Goal: Task Accomplishment & Management: Use online tool/utility

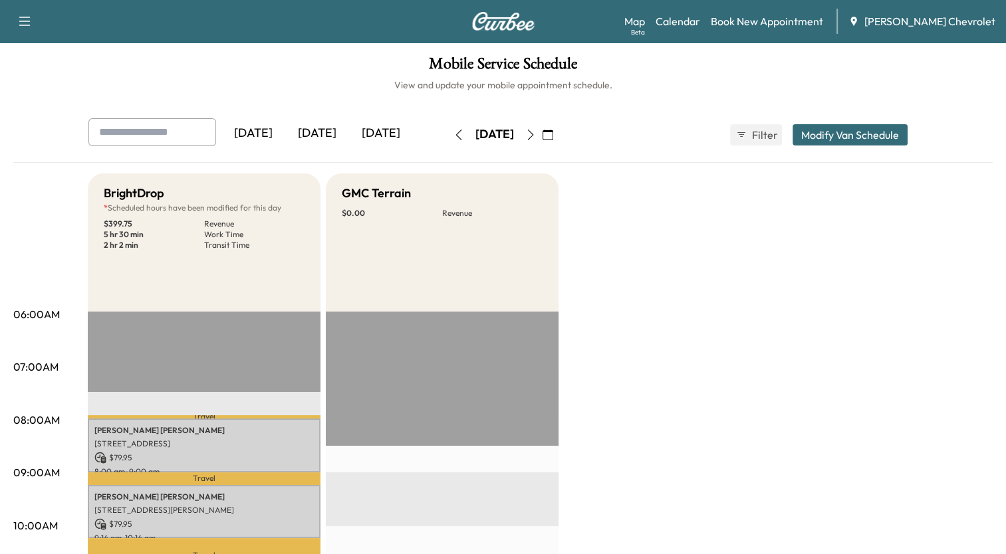
click at [553, 135] on icon "button" at bounding box center [547, 135] width 11 height 11
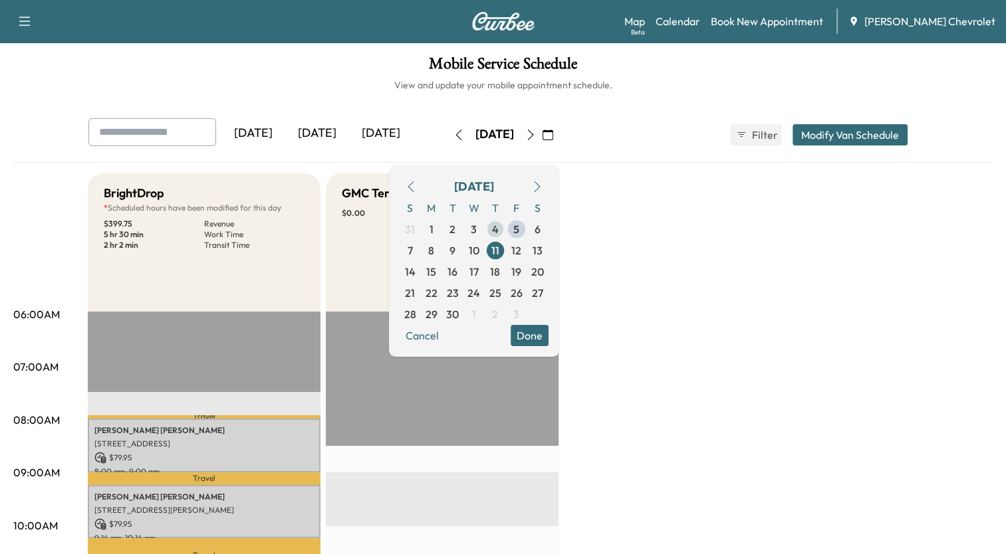
click at [506, 227] on span "4" at bounding box center [495, 229] width 21 height 21
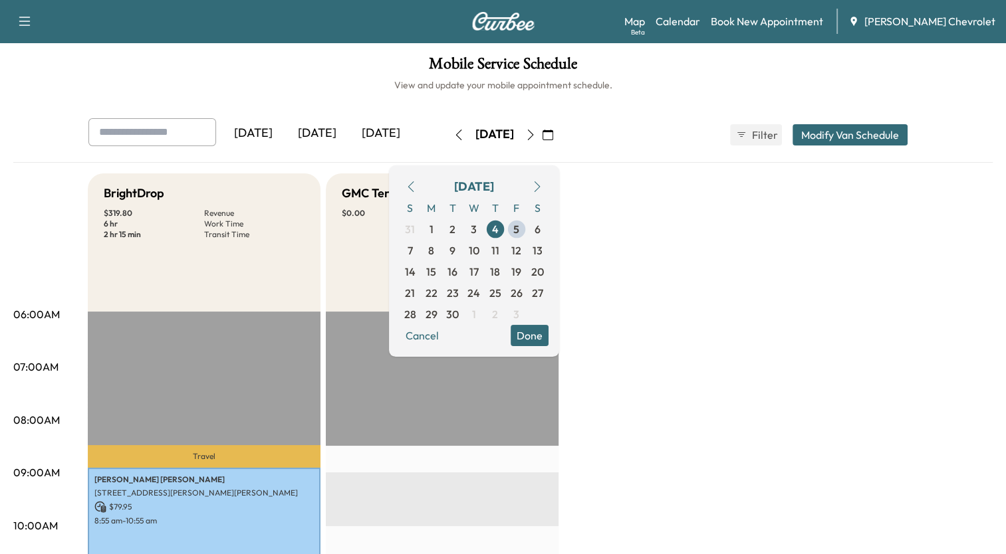
click at [453, 132] on icon "button" at bounding box center [458, 135] width 11 height 11
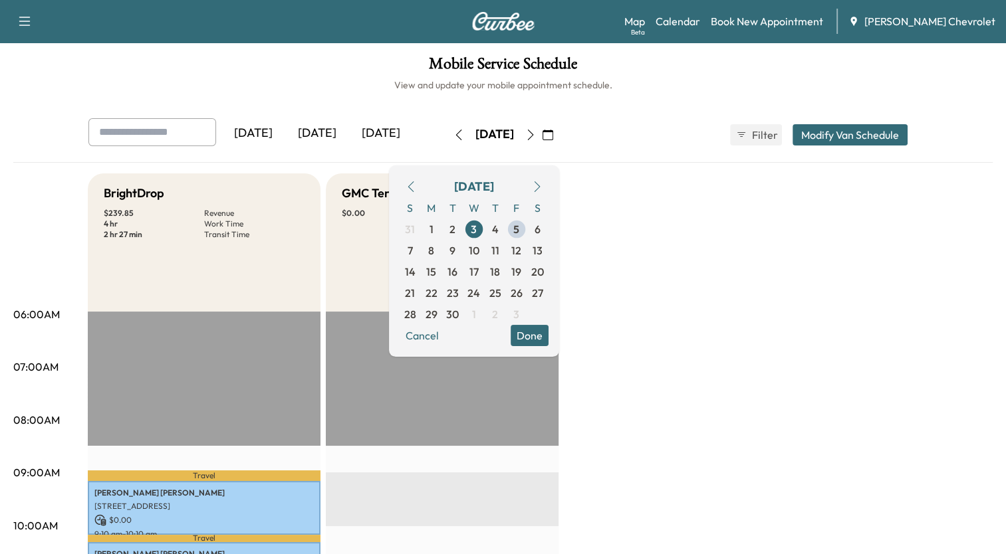
click at [519, 227] on span "5" at bounding box center [516, 229] width 6 height 16
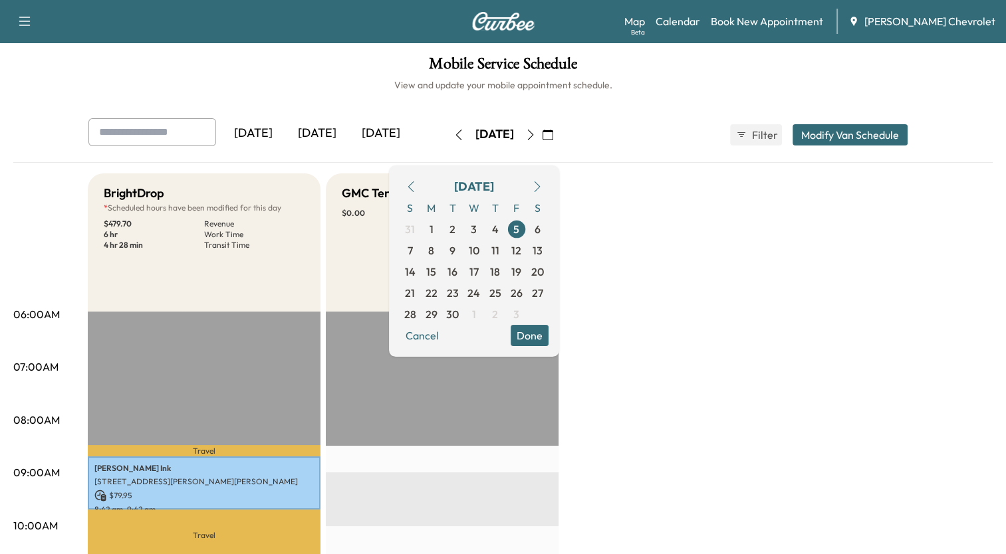
click at [683, 120] on div "[DATE] [DATE] [DATE] [DATE] September 2025 S M T W T F S 31 1 2 3 4 5 6 7 8 9 1…" at bounding box center [503, 134] width 851 height 33
click at [533, 139] on icon "button" at bounding box center [530, 135] width 6 height 11
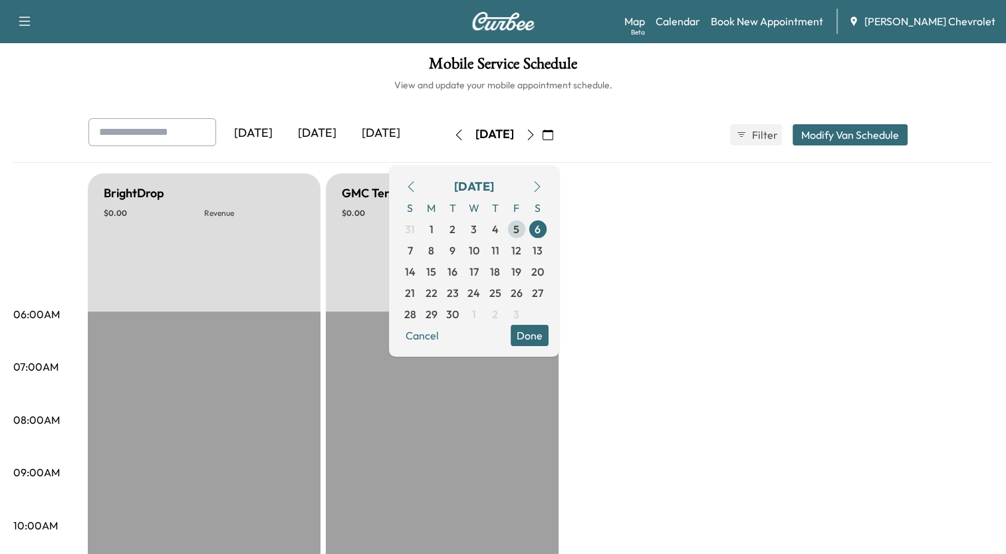
click at [519, 229] on span "5" at bounding box center [516, 229] width 6 height 16
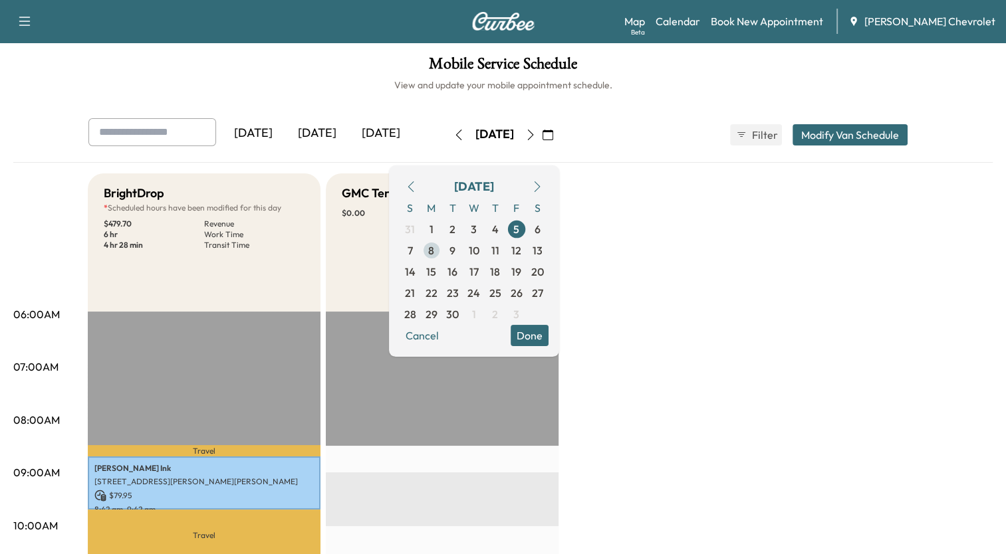
click at [434, 245] on span "8" at bounding box center [431, 251] width 6 height 16
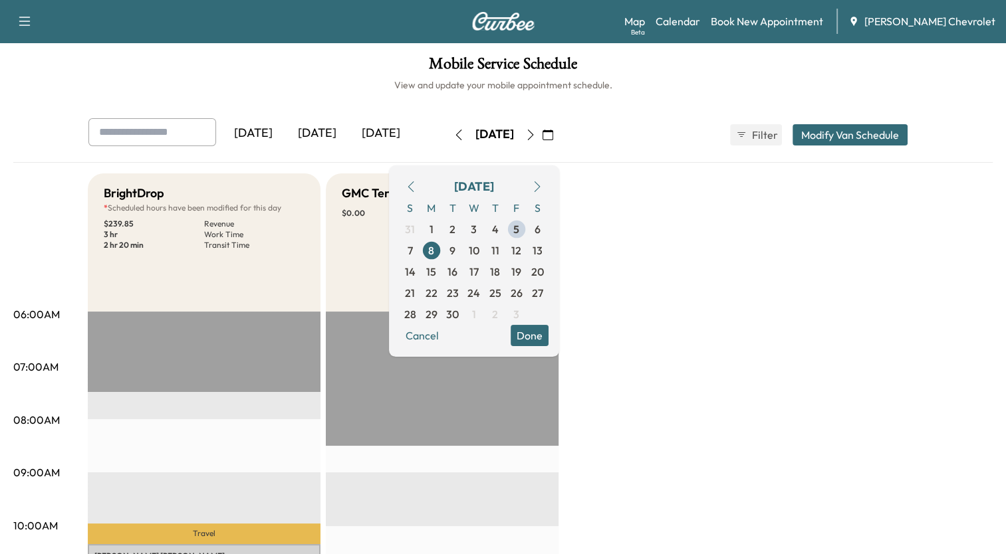
click at [672, 82] on h6 "View and update your mobile appointment schedule." at bounding box center [502, 84] width 979 height 13
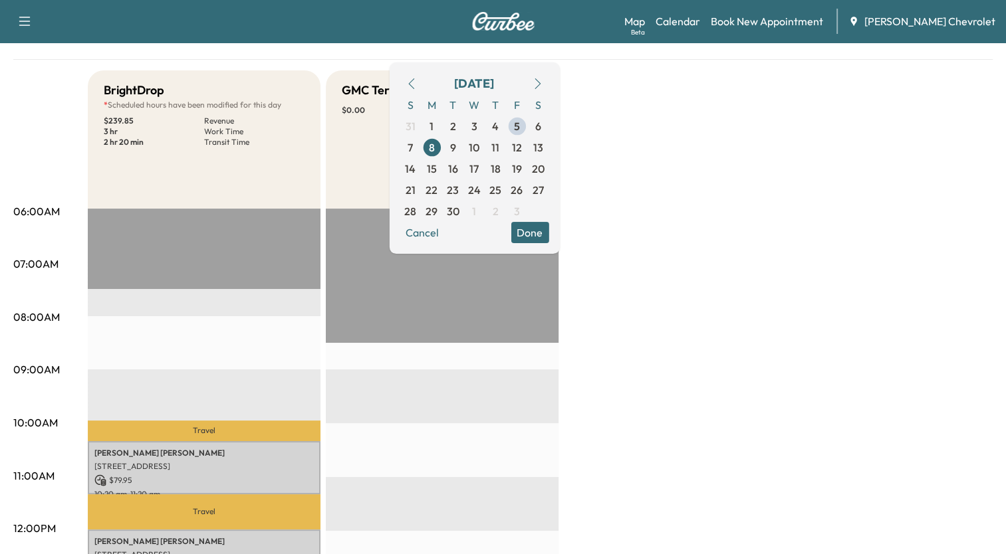
scroll to position [101, 0]
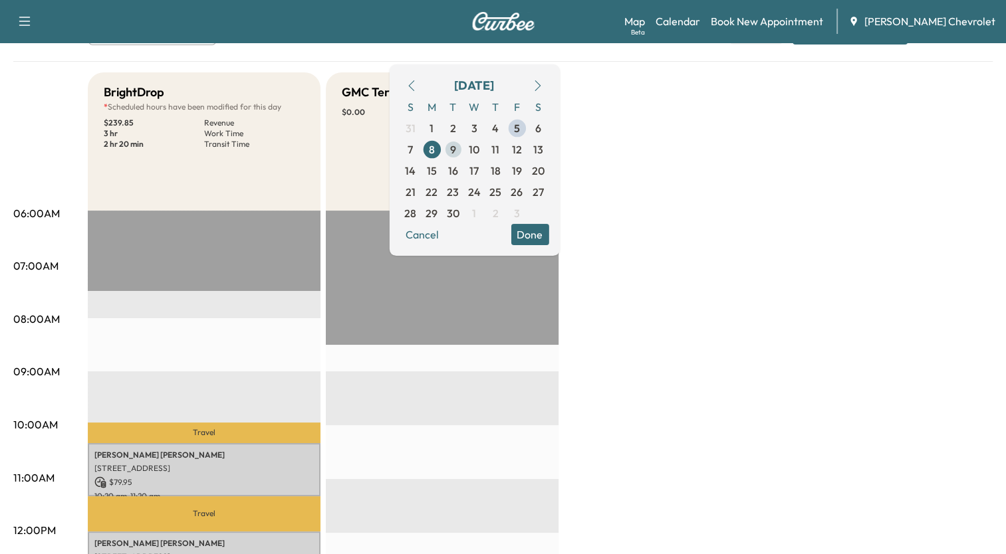
click at [456, 152] on span "9" at bounding box center [453, 150] width 6 height 16
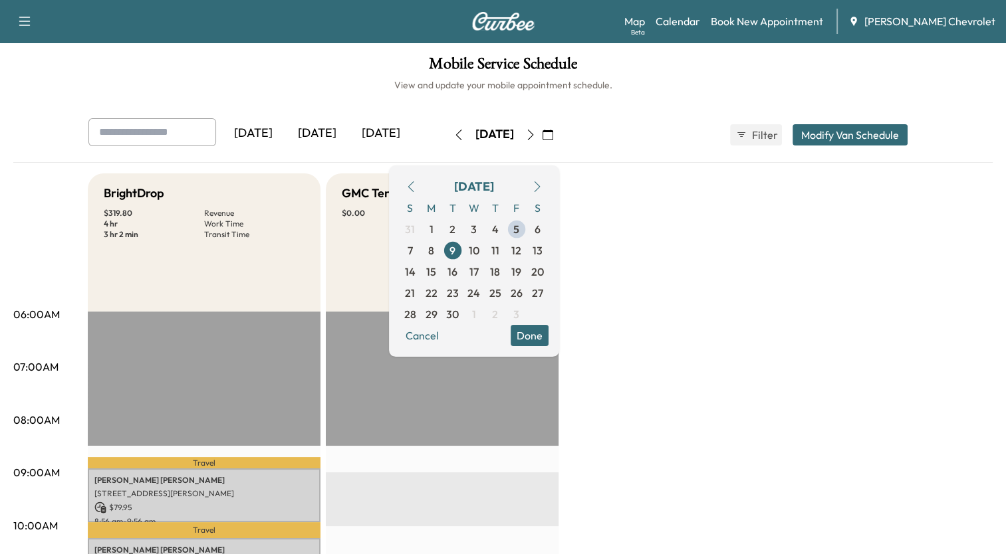
click at [150, 84] on h6 "View and update your mobile appointment schedule." at bounding box center [502, 84] width 979 height 13
